Goal: Transaction & Acquisition: Book appointment/travel/reservation

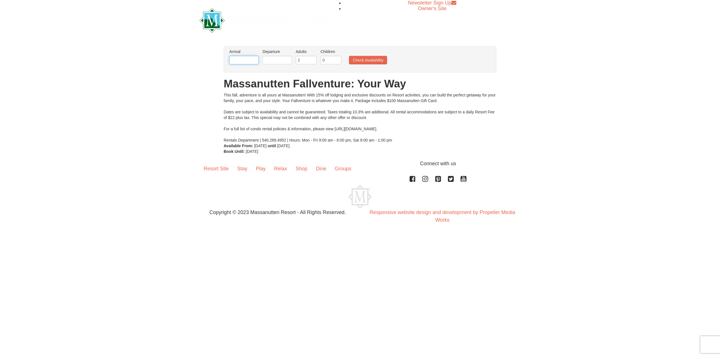
click at [252, 62] on input "text" at bounding box center [243, 60] width 29 height 8
click at [291, 75] on div "Sep Oct Nov [DATE]" at bounding box center [267, 71] width 53 height 9
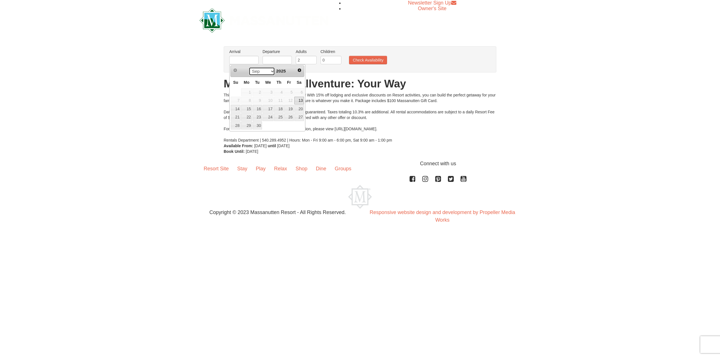
click at [272, 72] on select "Sep Oct Nov Dec" at bounding box center [262, 71] width 26 height 8
click at [269, 125] on link "26" at bounding box center [268, 125] width 11 height 8
type input "[DATE]"
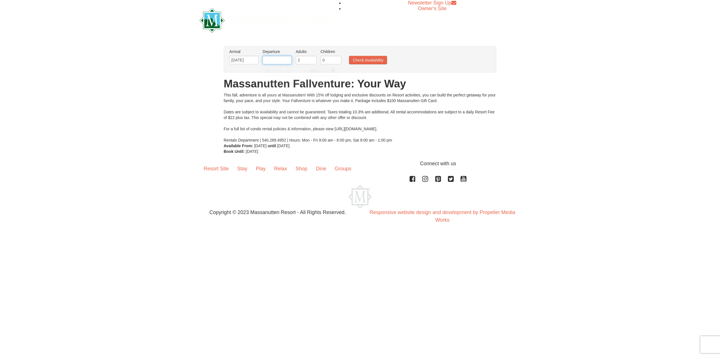
click at [276, 61] on input "text" at bounding box center [277, 60] width 29 height 8
click at [335, 126] on link "29" at bounding box center [333, 125] width 10 height 8
type input "[DATE]"
click at [337, 59] on input "1" at bounding box center [331, 60] width 21 height 8
type input "2"
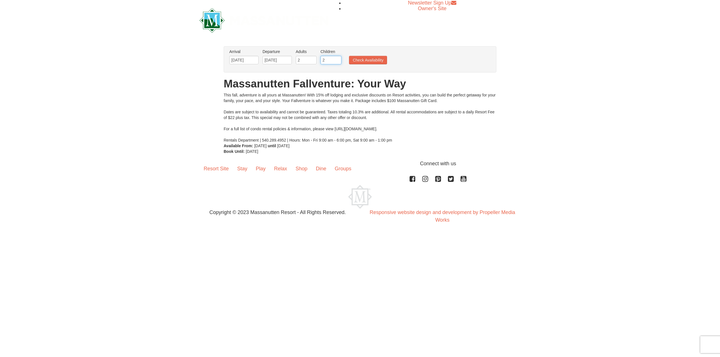
click at [337, 59] on input "2" at bounding box center [331, 60] width 21 height 8
click at [372, 59] on button "Check Availability" at bounding box center [368, 60] width 38 height 8
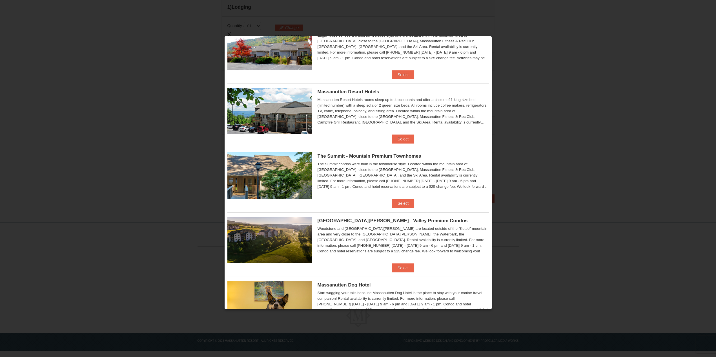
scroll to position [71, 0]
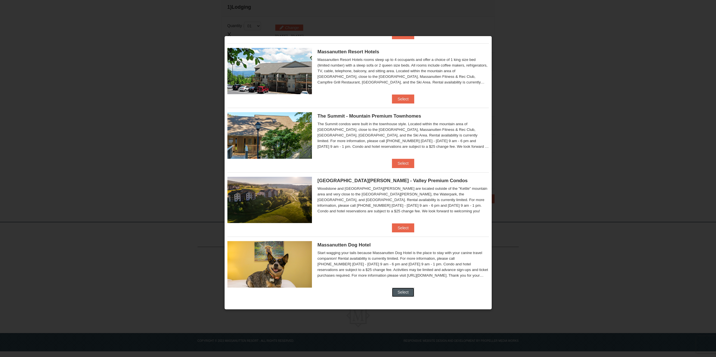
click at [404, 290] on button "Select" at bounding box center [403, 291] width 22 height 9
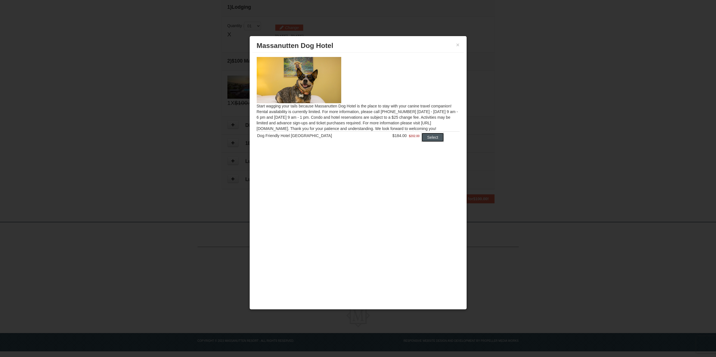
click at [430, 138] on button "Select" at bounding box center [433, 137] width 22 height 9
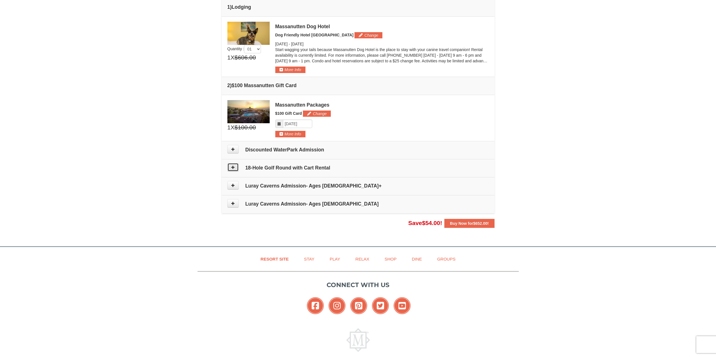
click at [233, 167] on icon at bounding box center [233, 167] width 4 height 4
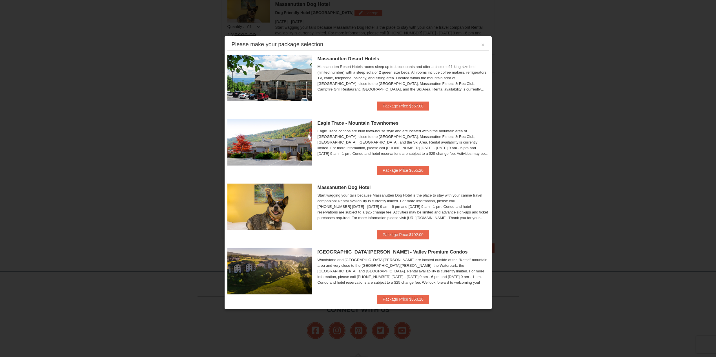
scroll to position [174, 0]
click at [481, 46] on button "×" at bounding box center [482, 45] width 3 height 6
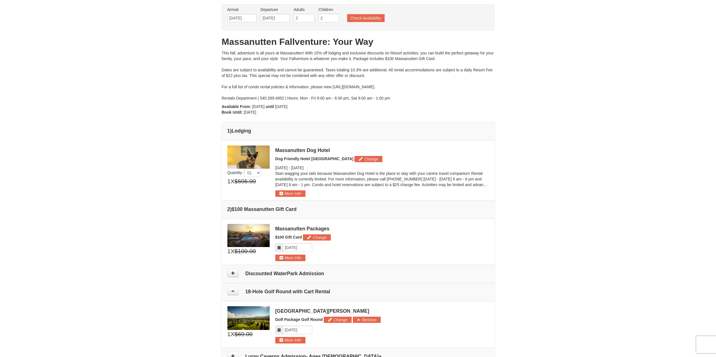
scroll to position [0, 0]
